Goal: Task Accomplishment & Management: Manage account settings

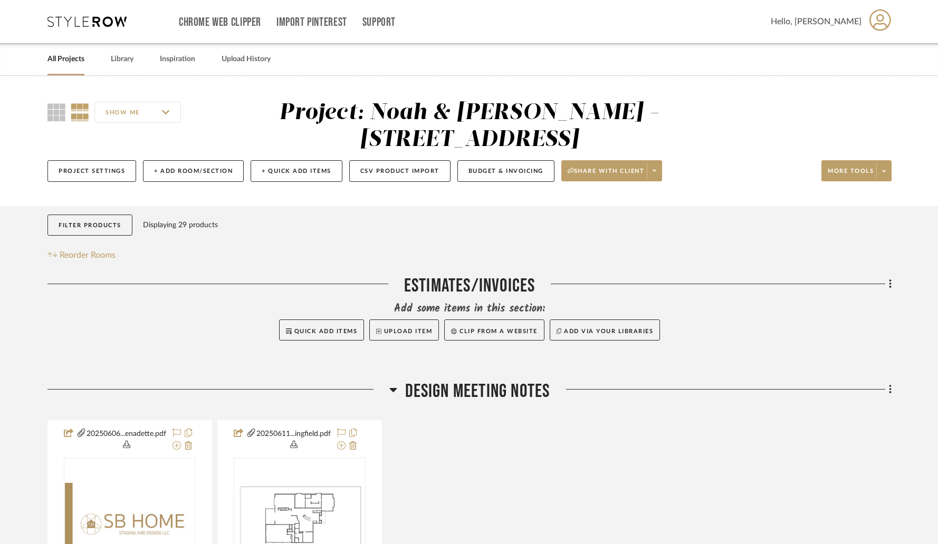
click at [66, 61] on link "All Projects" at bounding box center [65, 59] width 37 height 14
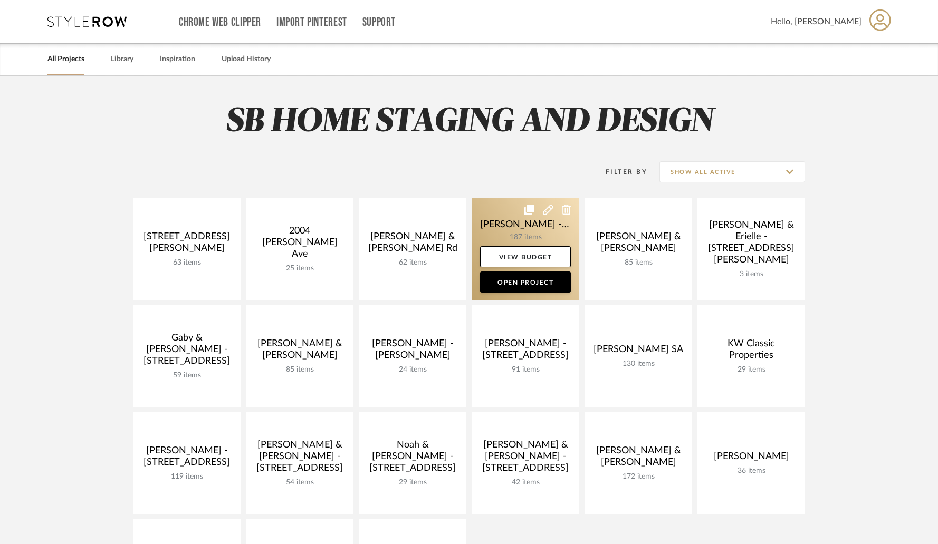
click at [507, 233] on link at bounding box center [525, 249] width 108 height 102
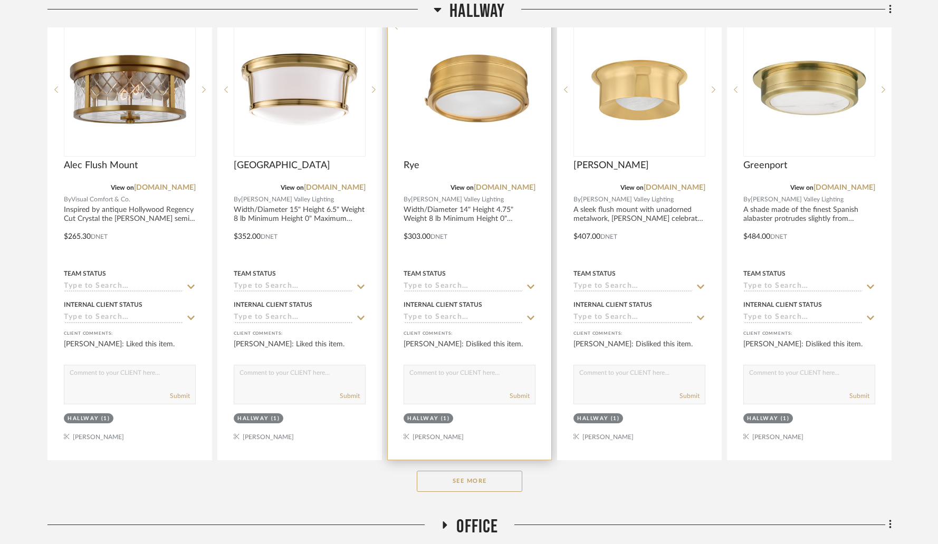
scroll to position [697, 0]
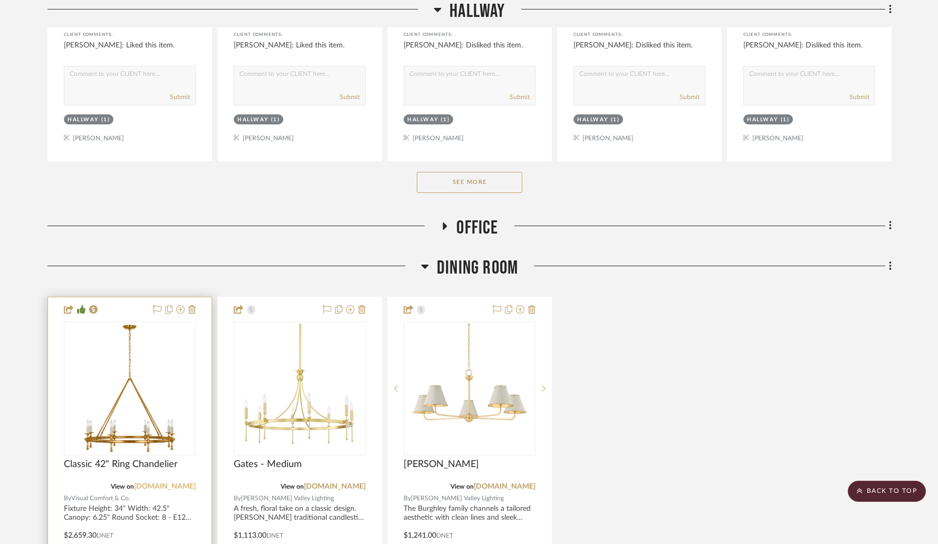
click at [167, 483] on link "[DOMAIN_NAME]" at bounding box center [165, 486] width 62 height 7
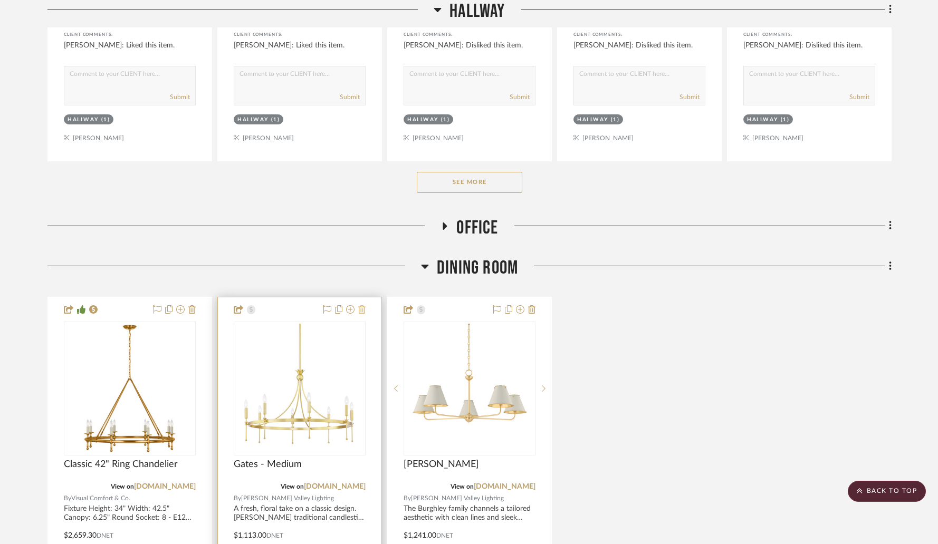
click at [361, 305] on icon at bounding box center [361, 309] width 7 height 8
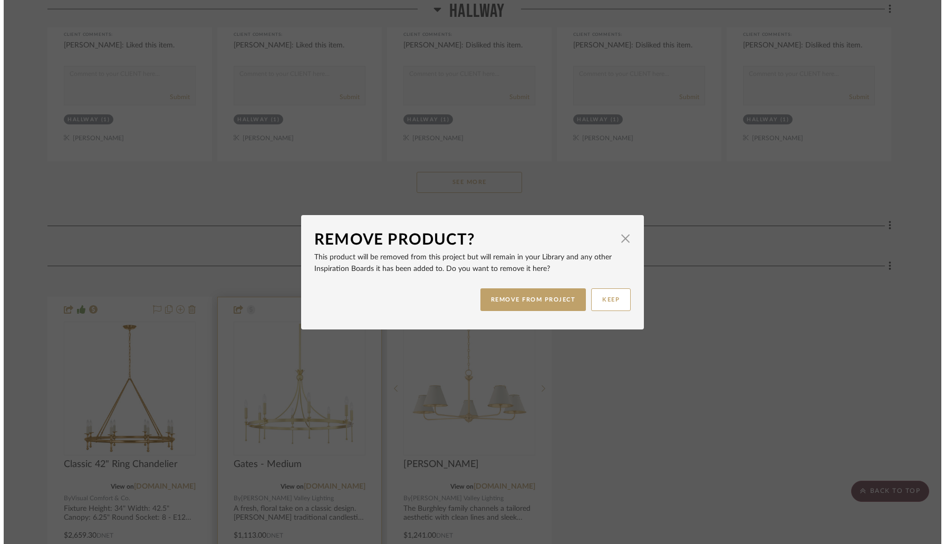
scroll to position [0, 0]
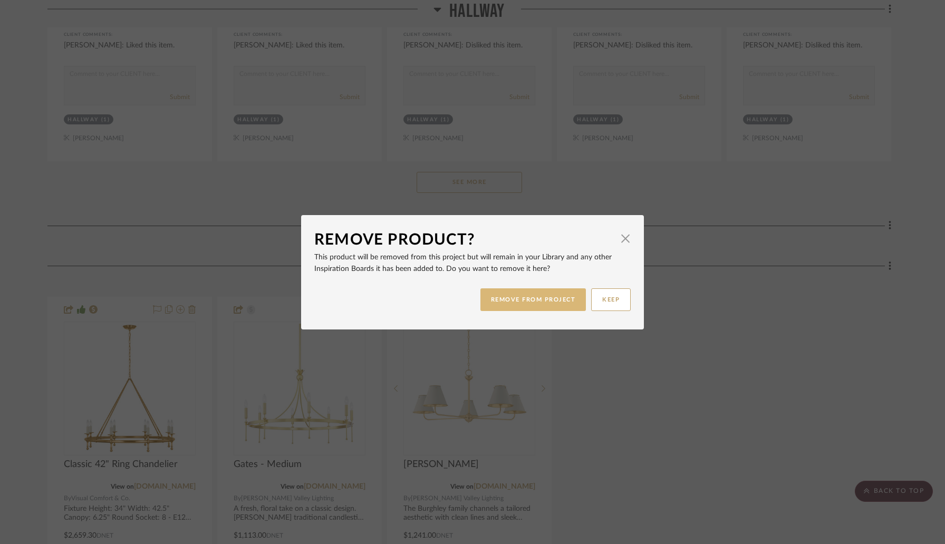
click at [502, 304] on button "REMOVE FROM PROJECT" at bounding box center [533, 299] width 106 height 23
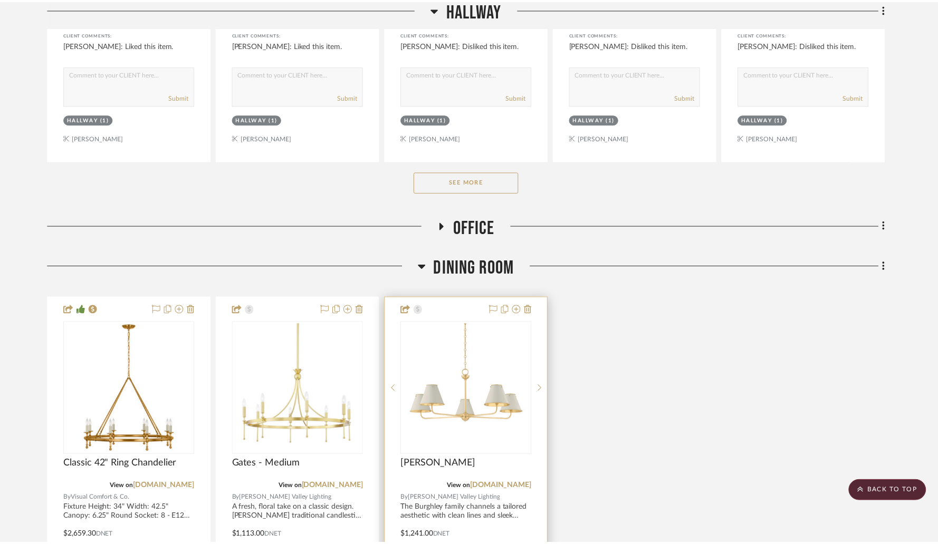
scroll to position [697, 0]
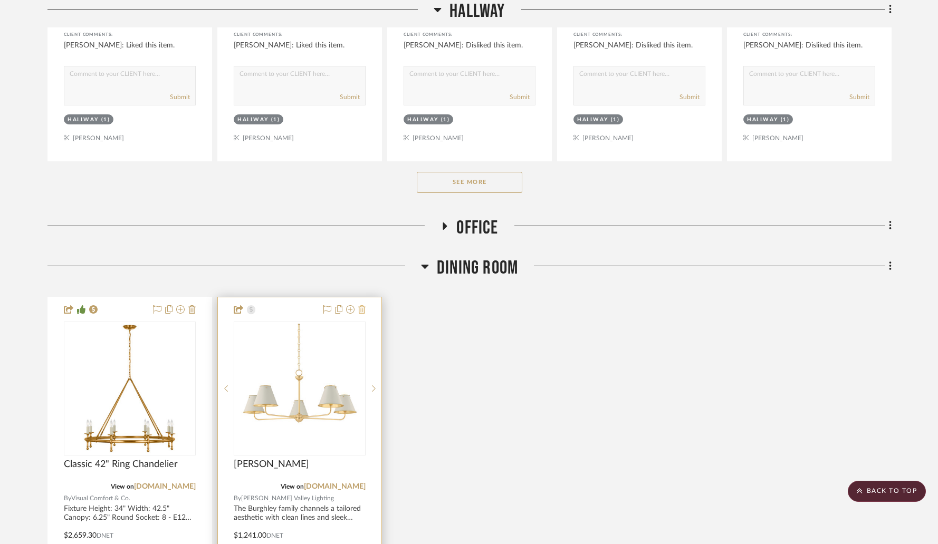
click at [362, 305] on icon at bounding box center [361, 309] width 7 height 8
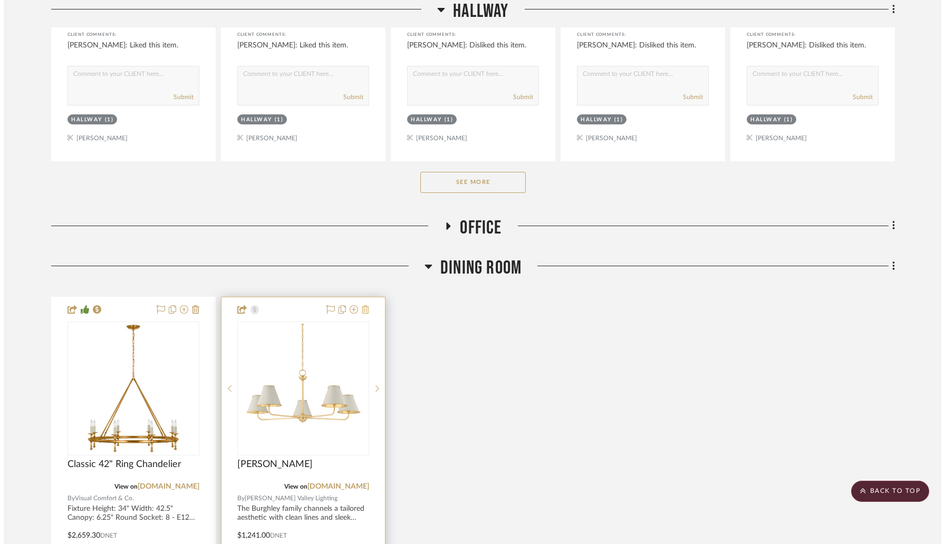
scroll to position [0, 0]
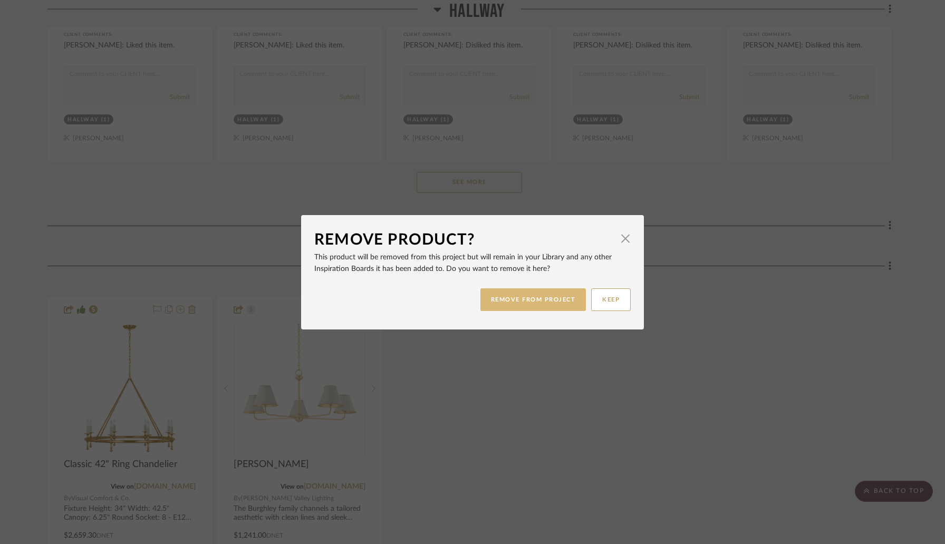
click at [494, 298] on button "REMOVE FROM PROJECT" at bounding box center [533, 299] width 106 height 23
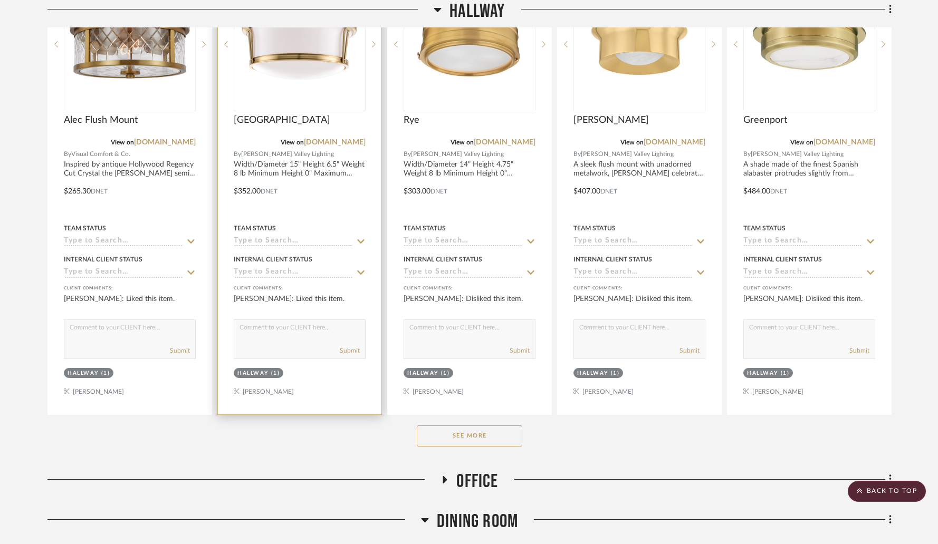
scroll to position [559, 0]
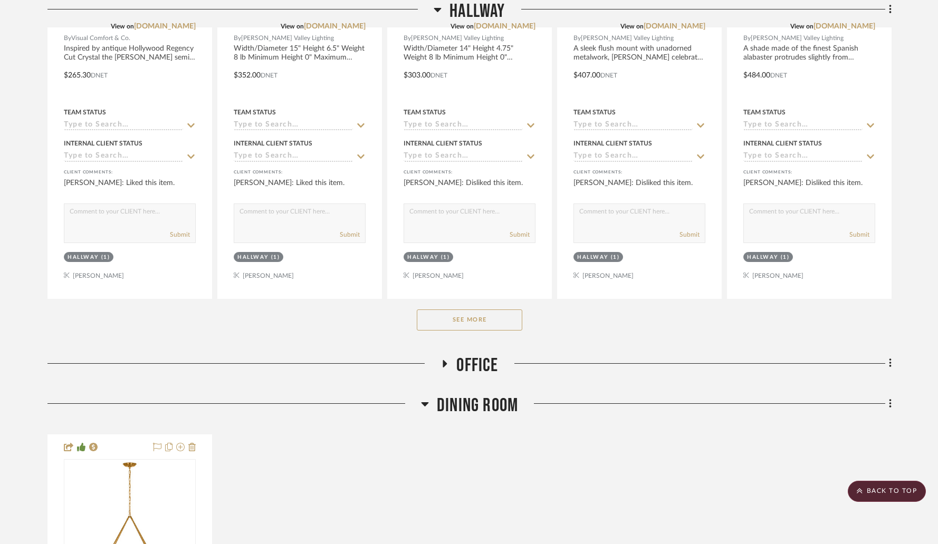
click at [480, 310] on button "See More" at bounding box center [469, 320] width 105 height 21
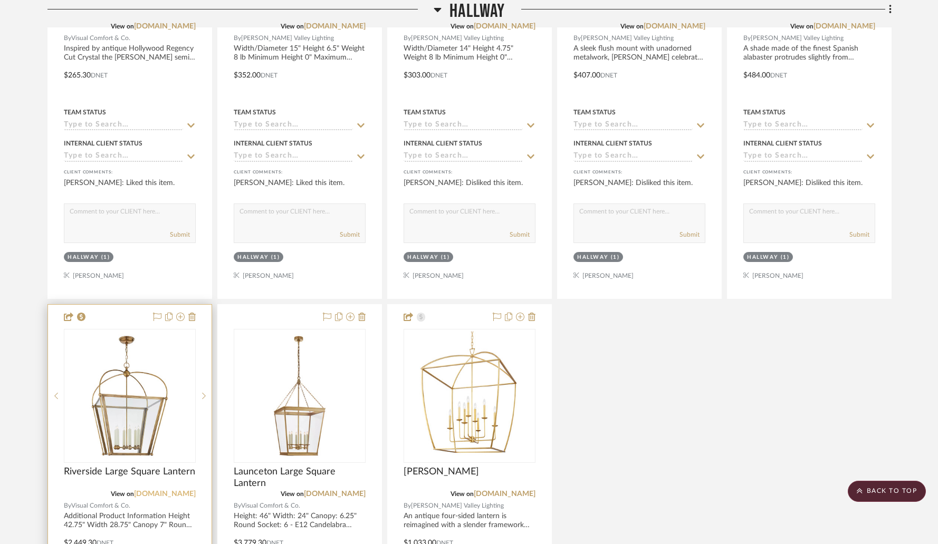
click at [166, 490] on link "[DOMAIN_NAME]" at bounding box center [165, 493] width 62 height 7
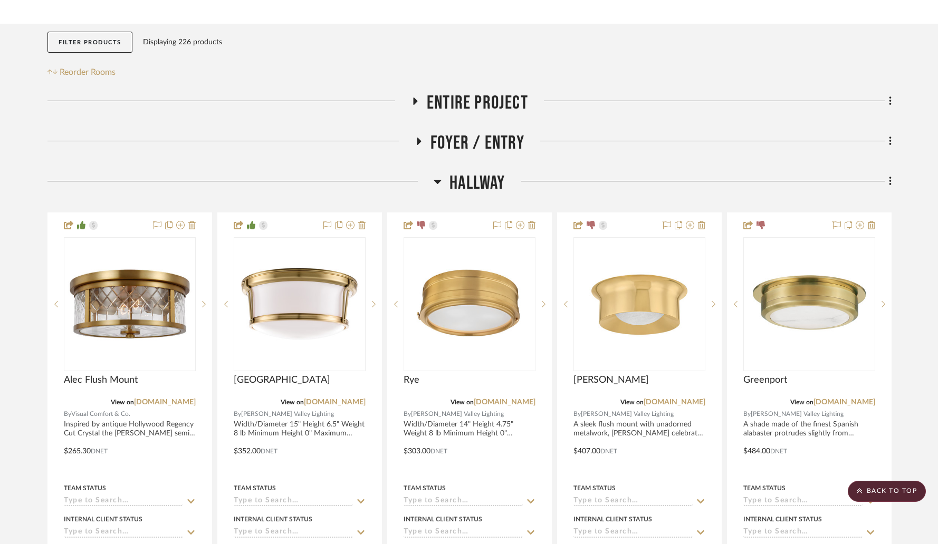
scroll to position [132, 0]
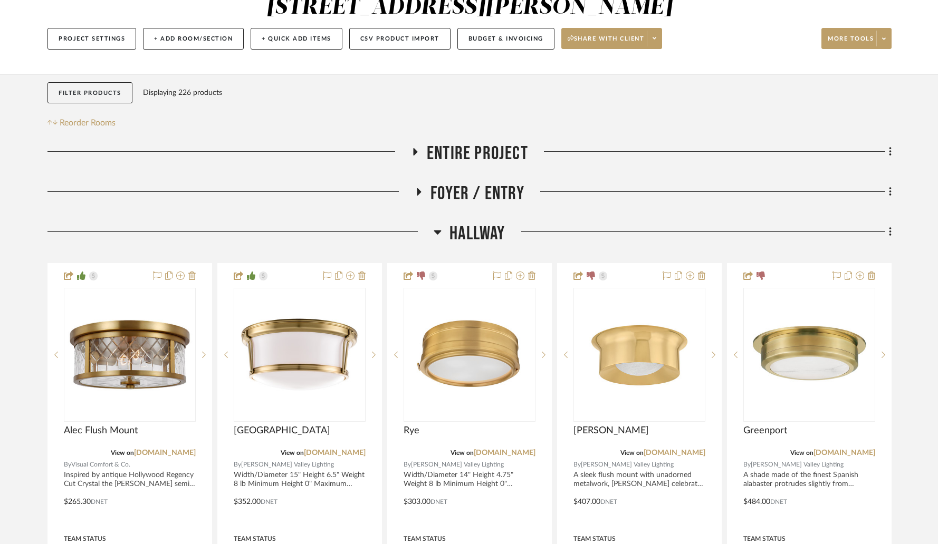
click at [417, 188] on icon at bounding box center [419, 191] width 4 height 7
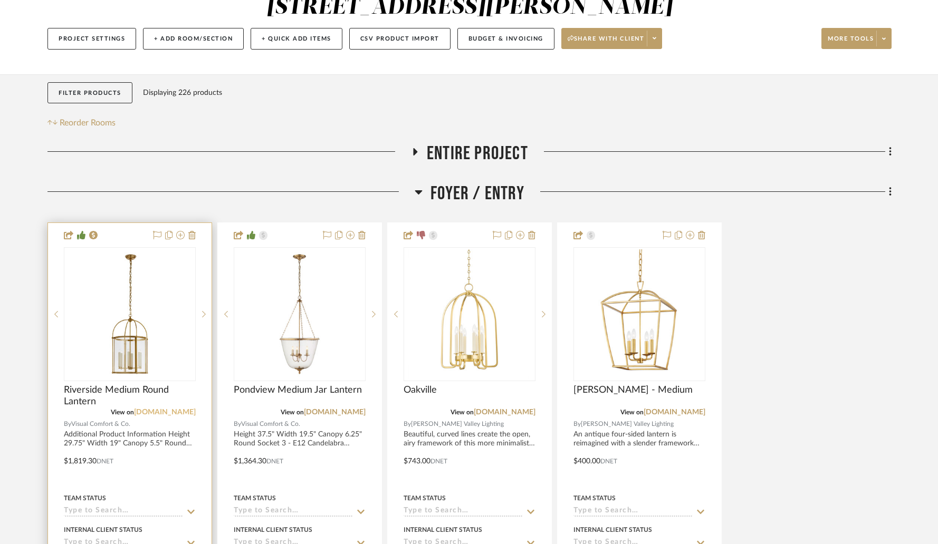
click at [159, 409] on link "[DOMAIN_NAME]" at bounding box center [165, 412] width 62 height 7
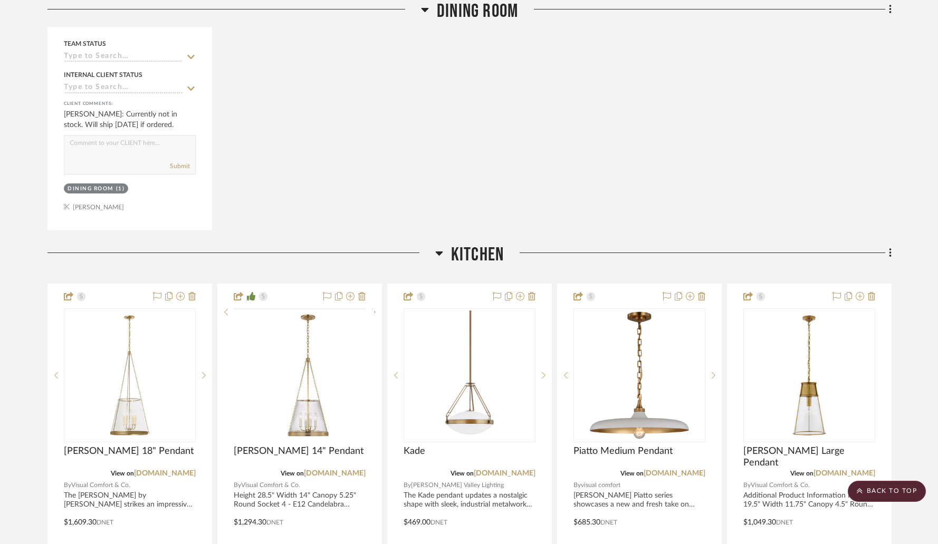
scroll to position [2342, 0]
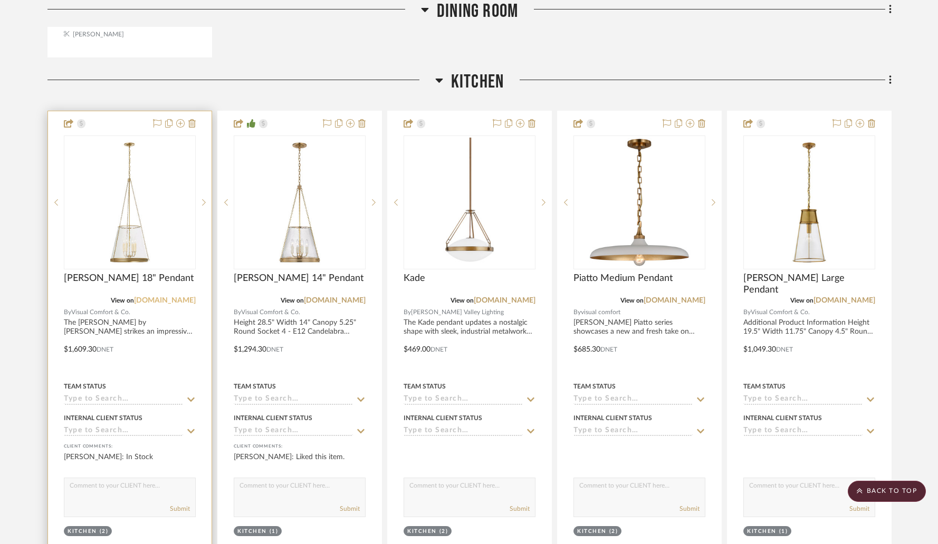
click at [175, 297] on link "[DOMAIN_NAME]" at bounding box center [165, 300] width 62 height 7
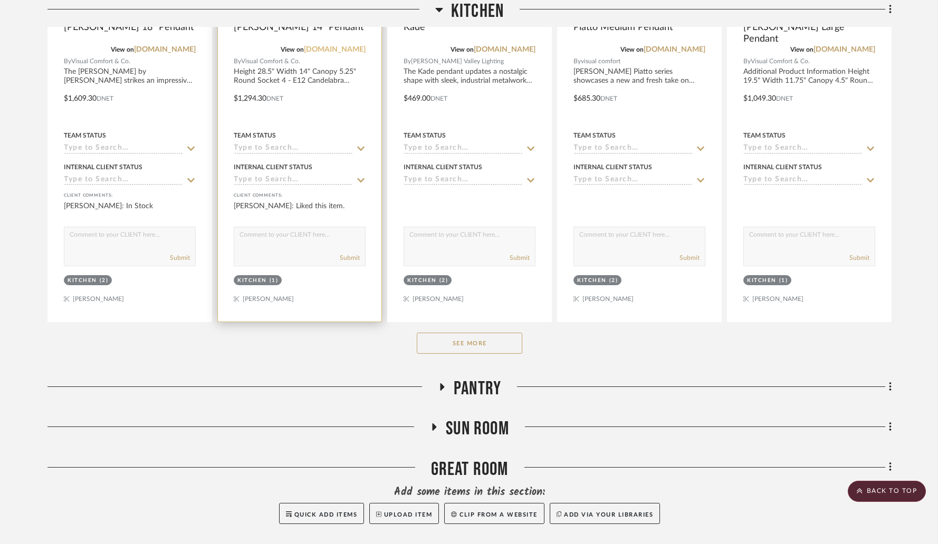
scroll to position [2652, 0]
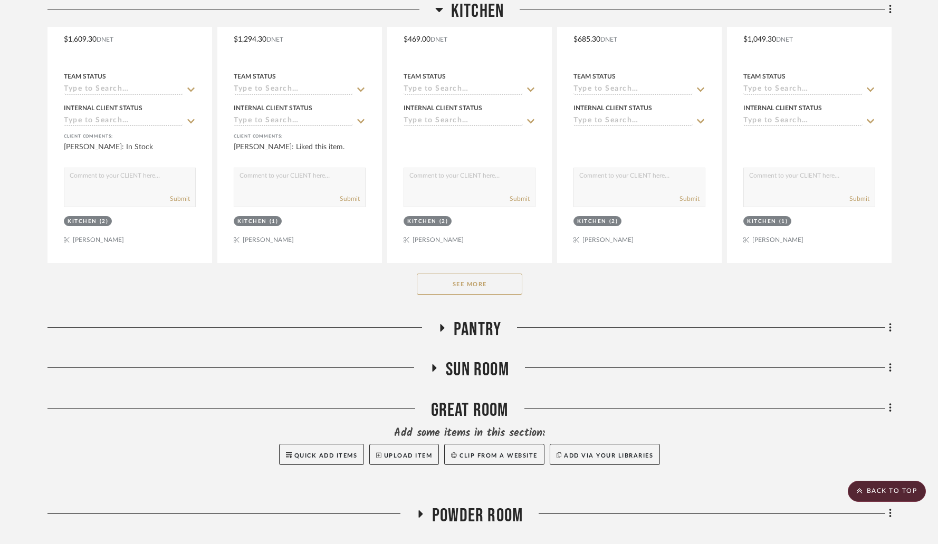
click at [450, 274] on button "See More" at bounding box center [469, 284] width 105 height 21
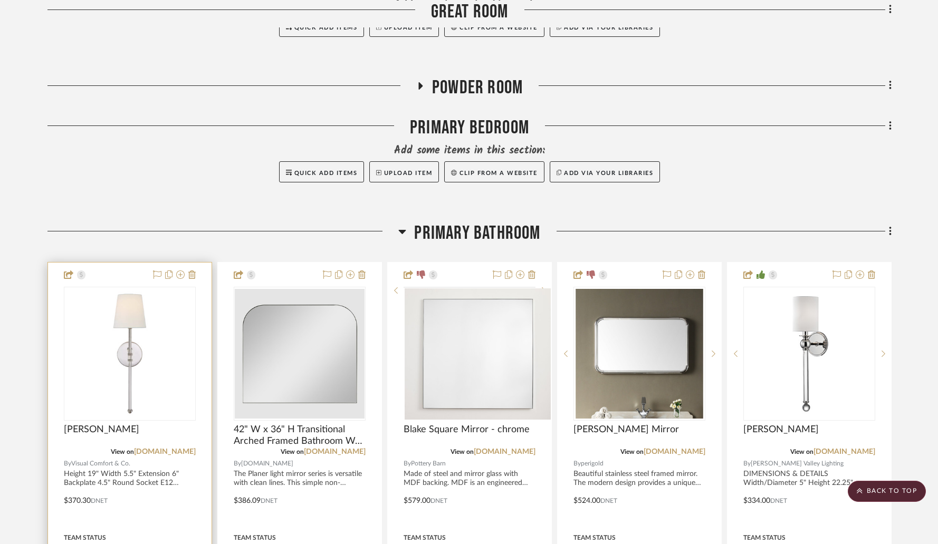
scroll to position [5915, 0]
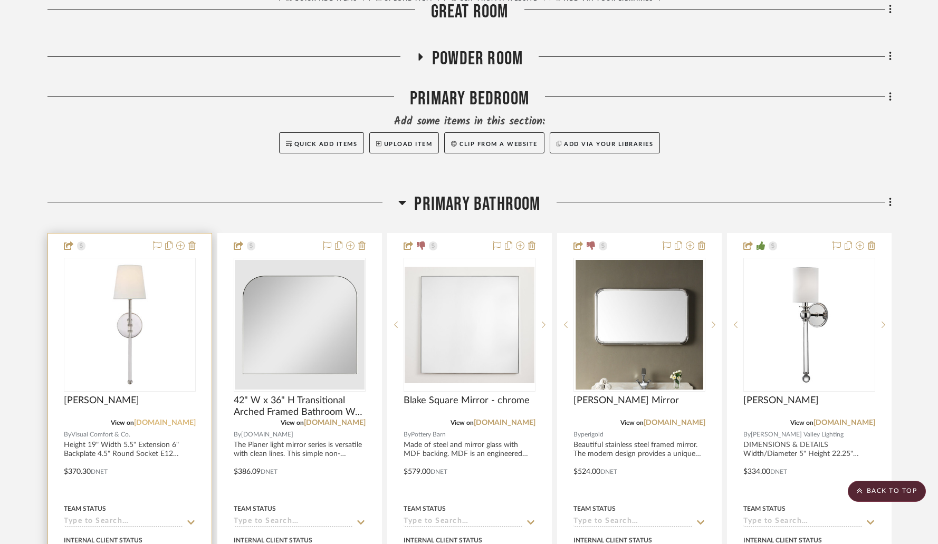
click at [172, 419] on link "[DOMAIN_NAME]" at bounding box center [165, 422] width 62 height 7
click at [105, 355] on img "0" at bounding box center [130, 325] width 130 height 130
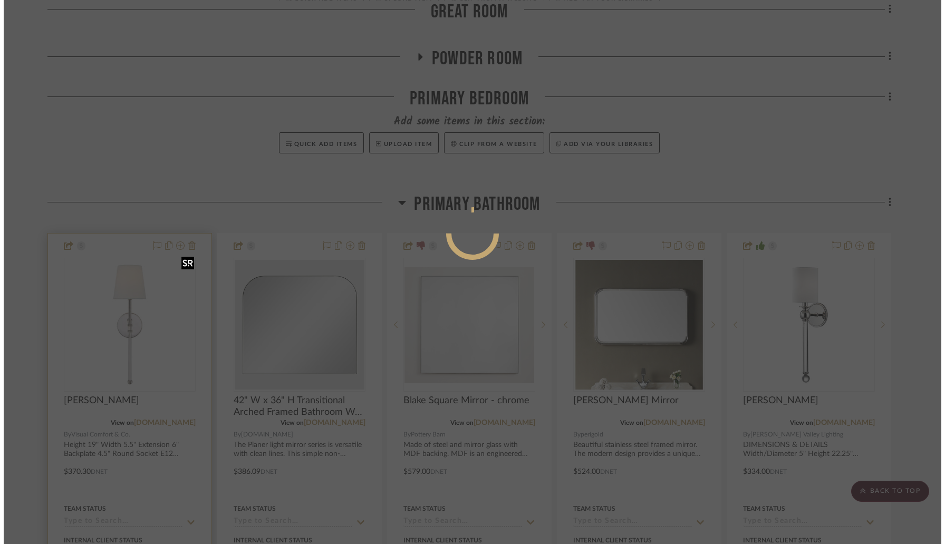
scroll to position [0, 0]
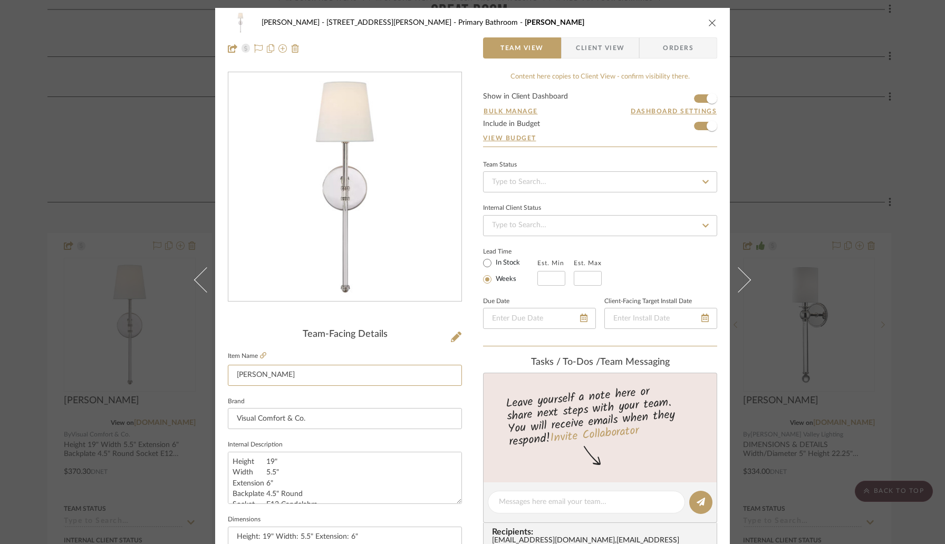
drag, startPoint x: 289, startPoint y: 374, endPoint x: 128, endPoint y: 353, distance: 162.7
click at [128, 353] on div "[PERSON_NAME] - 4065 [PERSON_NAME][GEOGRAPHIC_DATA] [PERSON_NAME] Team View Cli…" at bounding box center [472, 272] width 945 height 544
click at [710, 23] on icon "close" at bounding box center [712, 22] width 8 height 8
